Goal: Transaction & Acquisition: Purchase product/service

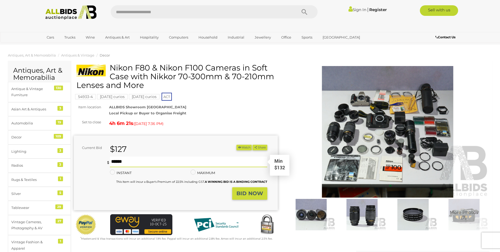
click at [148, 160] on input "text" at bounding box center [188, 161] width 157 height 11
type input "***"
click at [253, 144] on button "Share" at bounding box center [260, 147] width 15 height 6
click at [247, 98] on div "54933-4 Friday curios Friday curios ACT" at bounding box center [176, 82] width 204 height 38
